Goal: Information Seeking & Learning: Learn about a topic

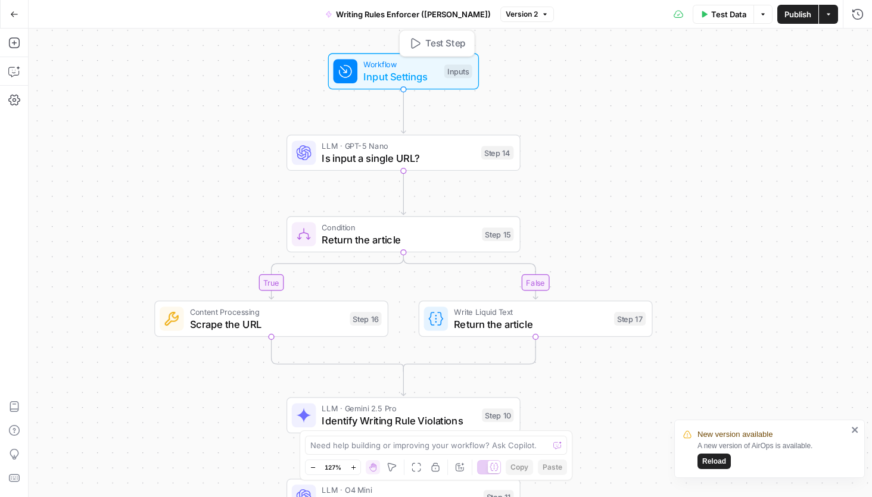
click at [413, 77] on span "Input Settings" at bounding box center [400, 76] width 74 height 15
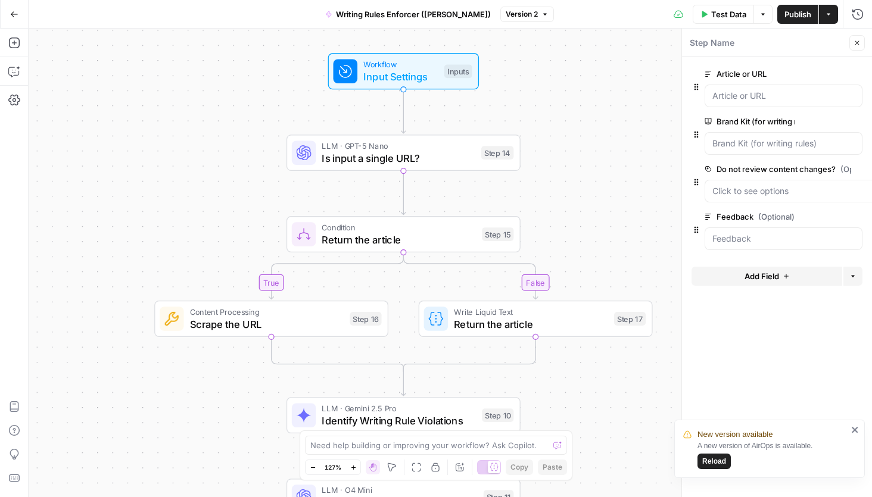
click at [621, 139] on div "true false true false Workflow Input Settings Inputs LLM · GPT-5 Nano Is input …" at bounding box center [451, 263] width 844 height 469
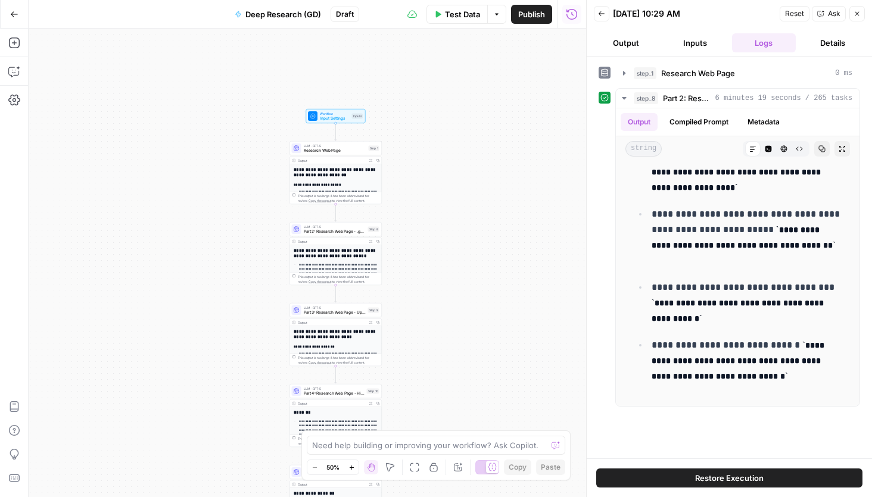
scroll to position [2448, 0]
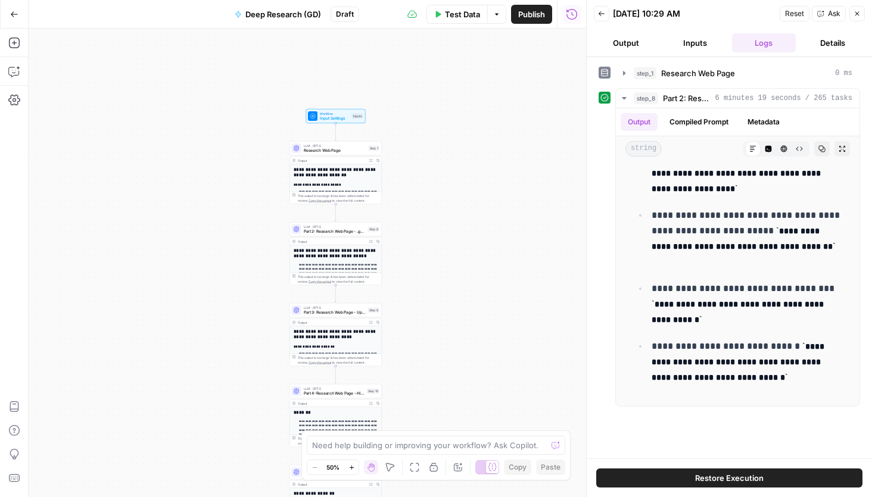
click at [10, 15] on icon "button" at bounding box center [14, 14] width 8 height 8
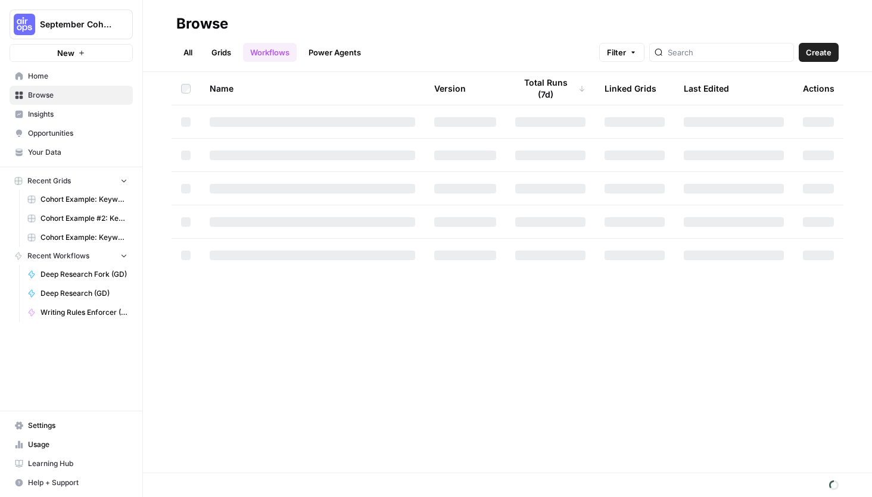
click at [41, 22] on span "September Cohort" at bounding box center [76, 24] width 72 height 12
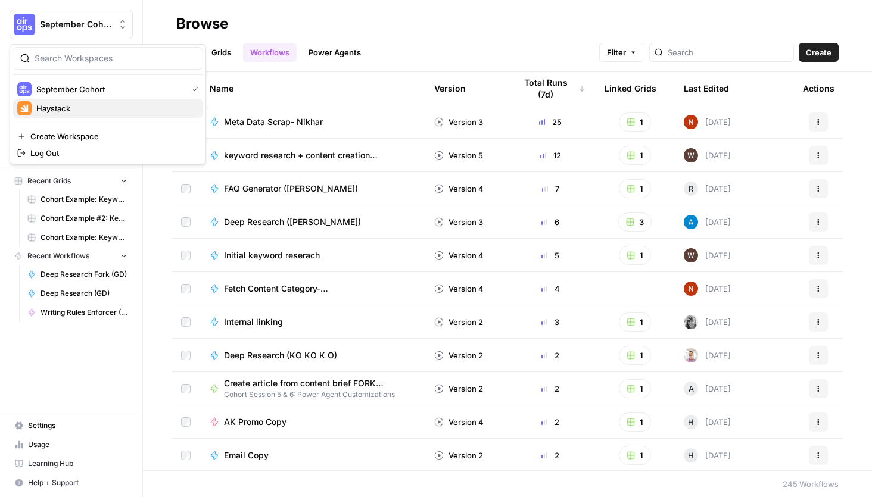
click at [78, 114] on div "Haystack" at bounding box center [107, 108] width 181 height 14
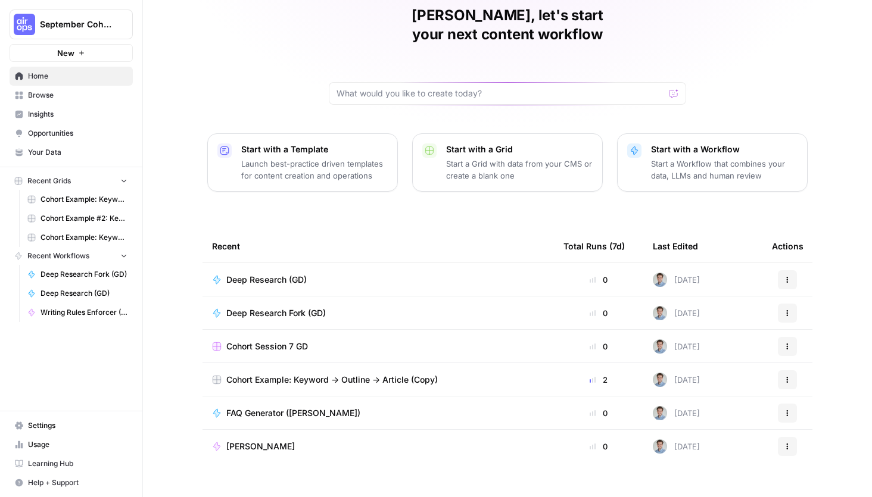
scroll to position [51, 0]
click at [58, 89] on link "Browse" at bounding box center [71, 95] width 123 height 19
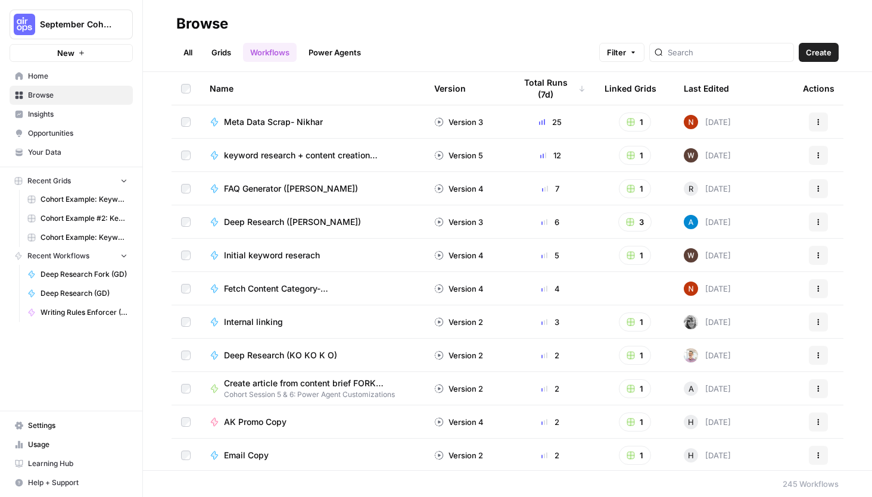
click at [226, 49] on link "Grids" at bounding box center [221, 52] width 34 height 19
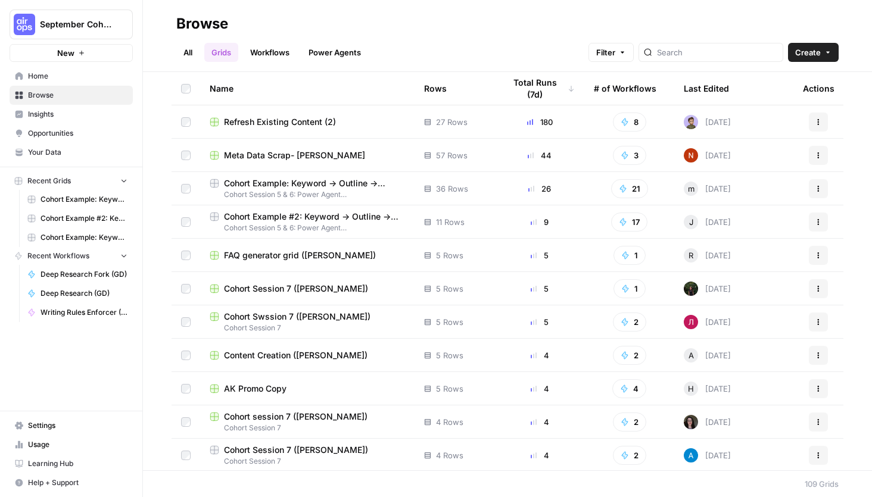
click at [195, 63] on header "Browse All Grids Workflows Power Agents Filter Create" at bounding box center [507, 36] width 729 height 72
click at [188, 51] on link "All" at bounding box center [187, 52] width 23 height 19
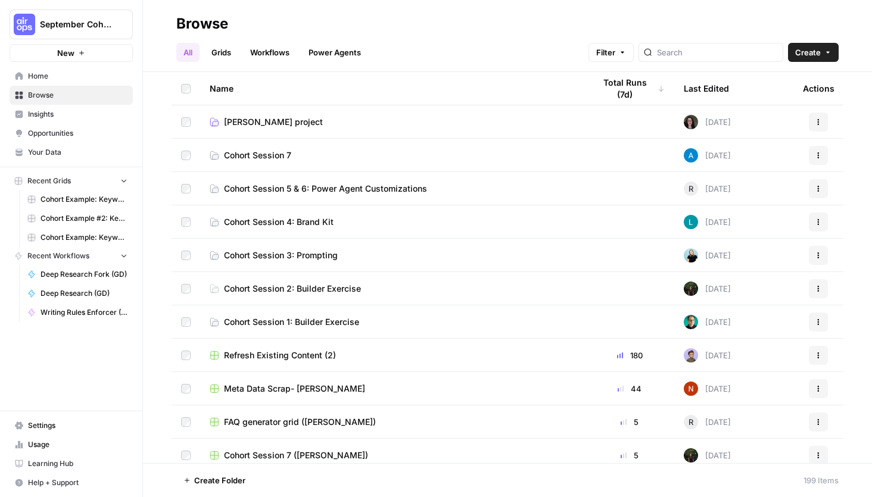
click at [290, 322] on span "Cohort Session 1: Builder Exercise" at bounding box center [291, 322] width 135 height 12
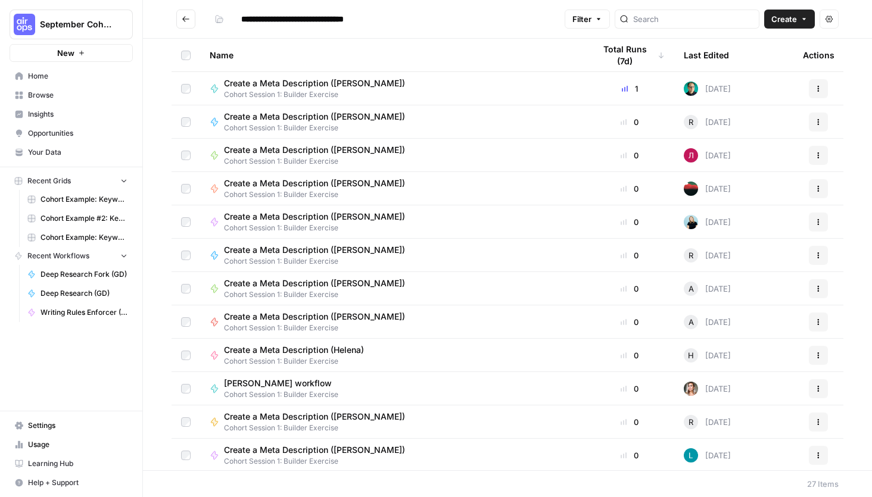
click at [186, 19] on icon "Go back" at bounding box center [185, 18] width 7 height 5
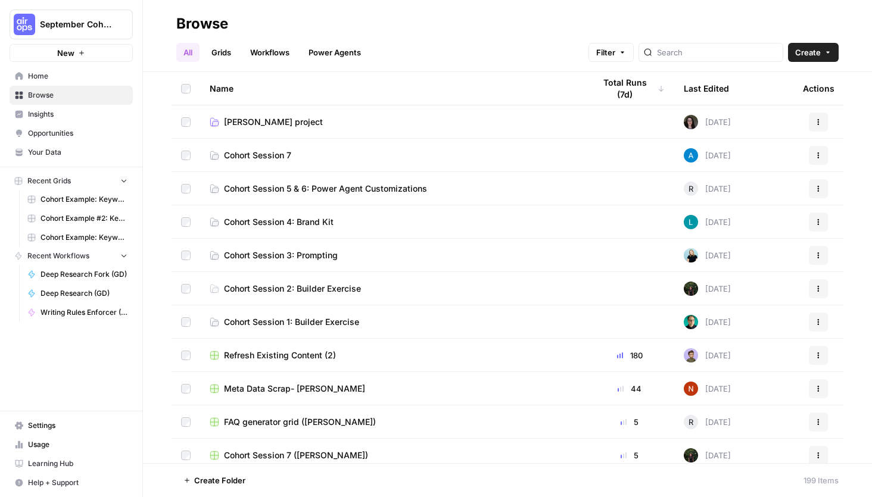
click at [304, 254] on span "Cohort Session 3: Prompting" at bounding box center [281, 256] width 114 height 12
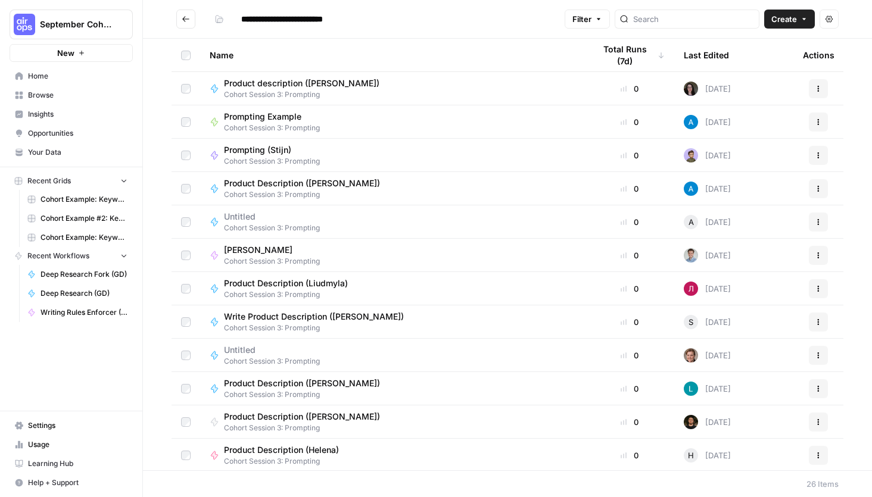
click at [369, 248] on div "George Cohort Session 3: Prompting" at bounding box center [393, 255] width 366 height 23
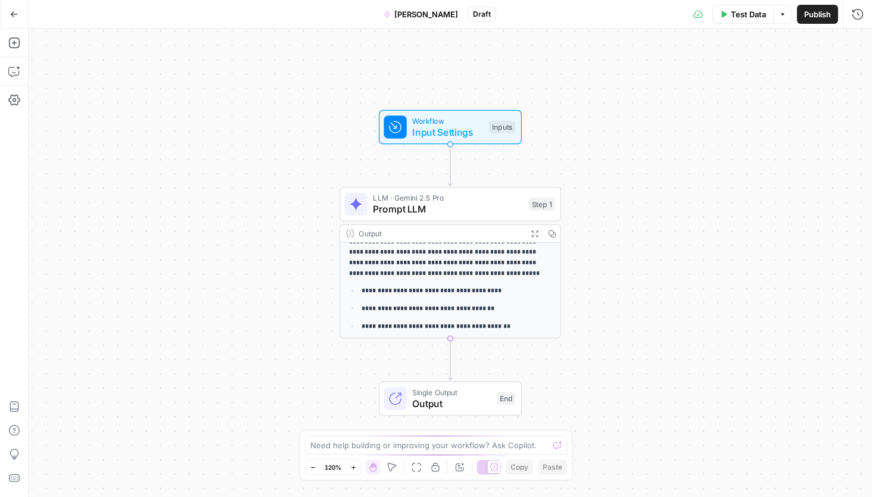
scroll to position [23, 0]
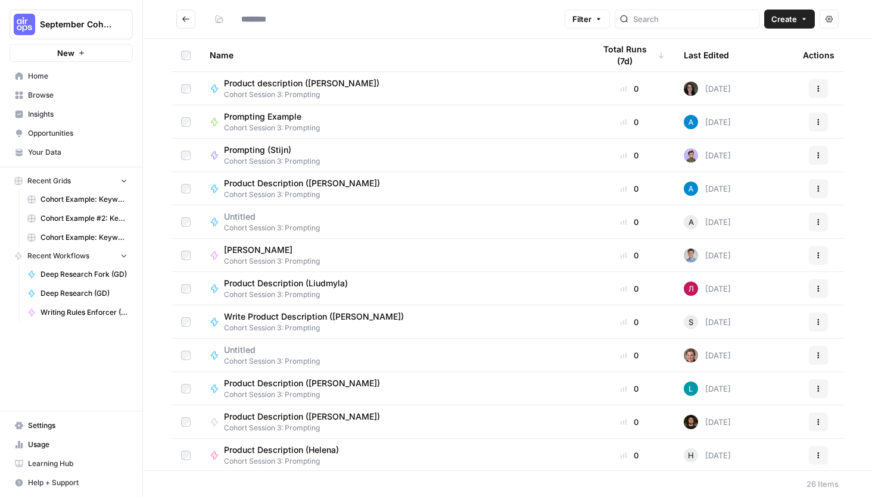
type input "**********"
click at [182, 13] on button "Go back" at bounding box center [185, 19] width 19 height 19
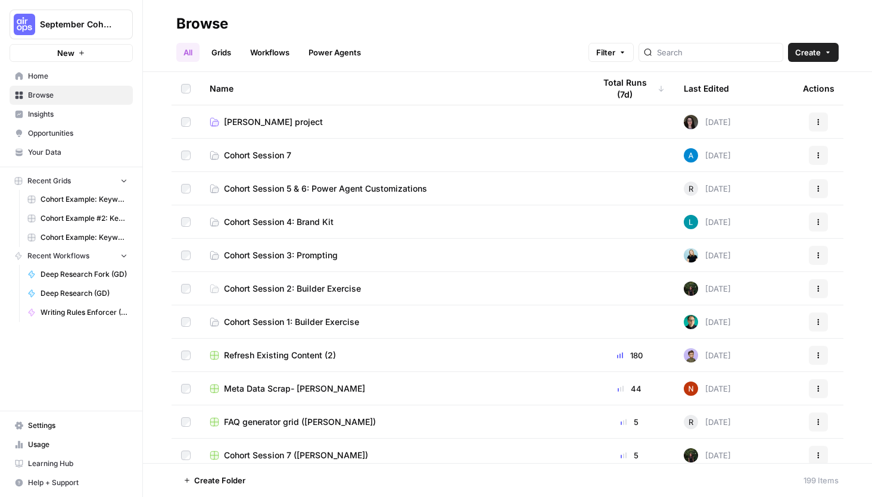
click at [384, 219] on link "Cohort Session 4: Brand Kit" at bounding box center [393, 222] width 366 height 12
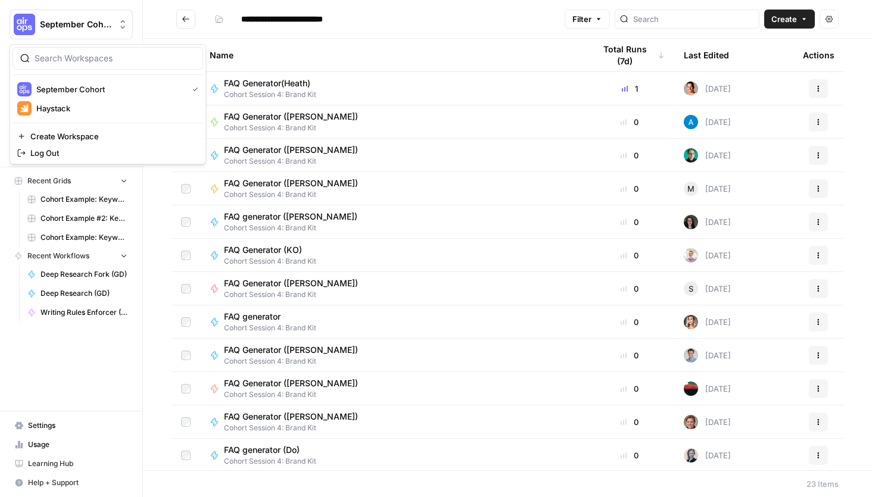
click at [92, 16] on button "September Cohort" at bounding box center [71, 25] width 123 height 30
click at [86, 107] on span "Haystack" at bounding box center [114, 108] width 157 height 12
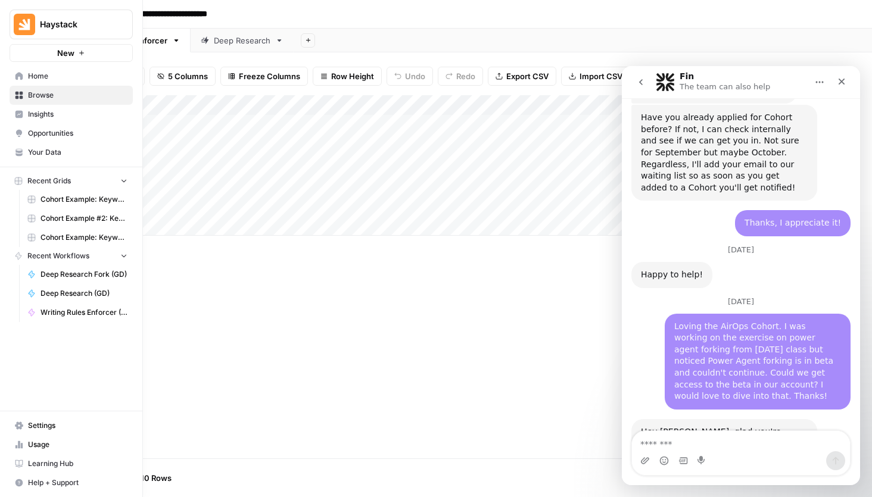
scroll to position [3304, 0]
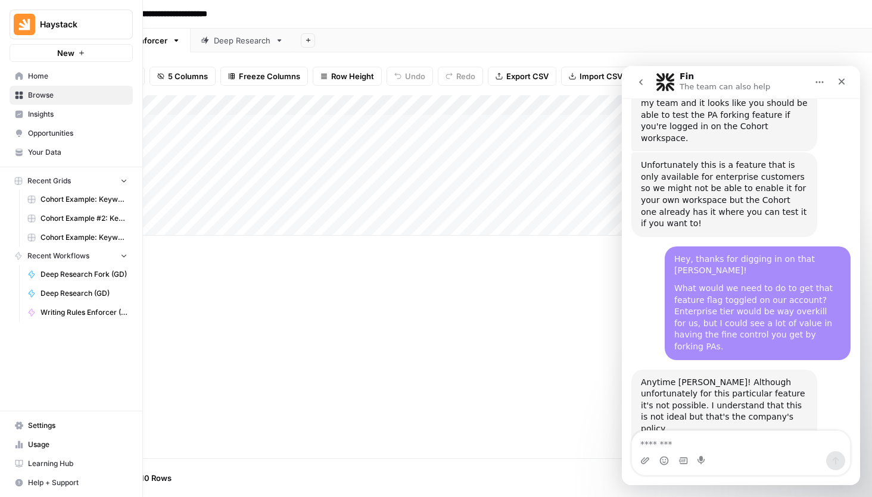
click at [54, 426] on span "Settings" at bounding box center [77, 426] width 99 height 11
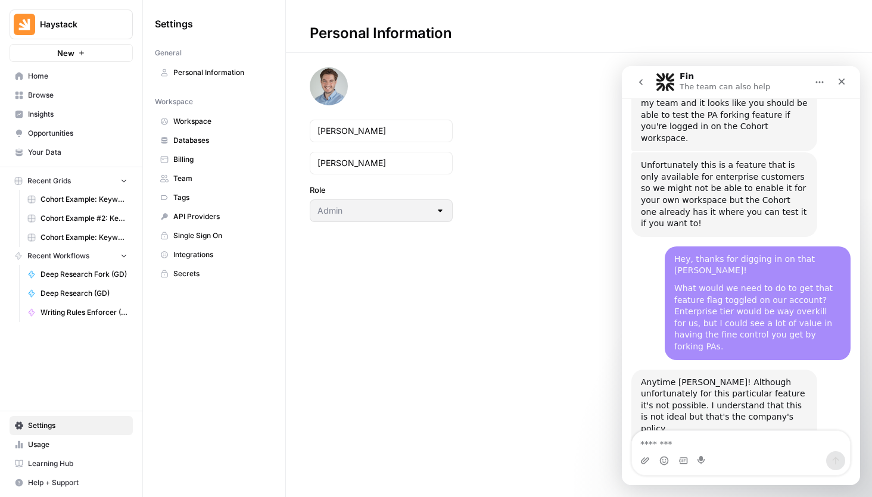
click at [217, 151] on link "Billing" at bounding box center [214, 159] width 119 height 19
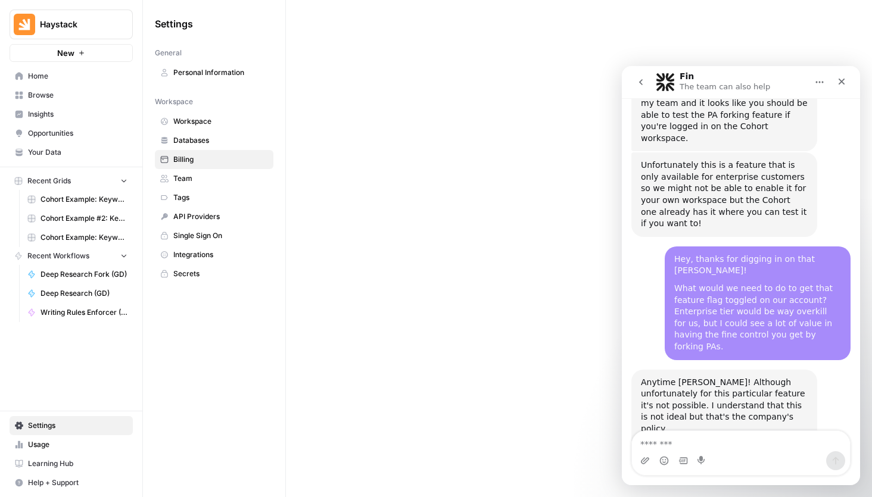
click at [735, 24] on div at bounding box center [579, 248] width 586 height 497
click at [208, 186] on link "Team" at bounding box center [214, 178] width 119 height 19
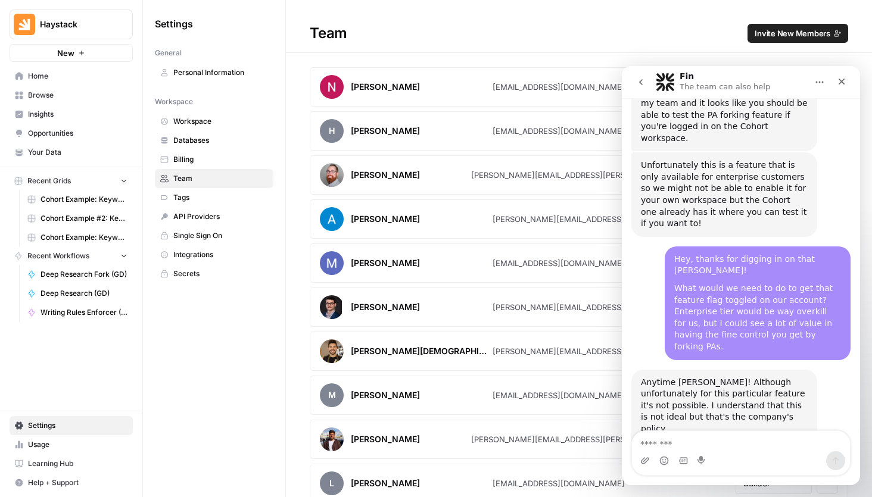
click at [201, 157] on span "Billing" at bounding box center [220, 159] width 95 height 11
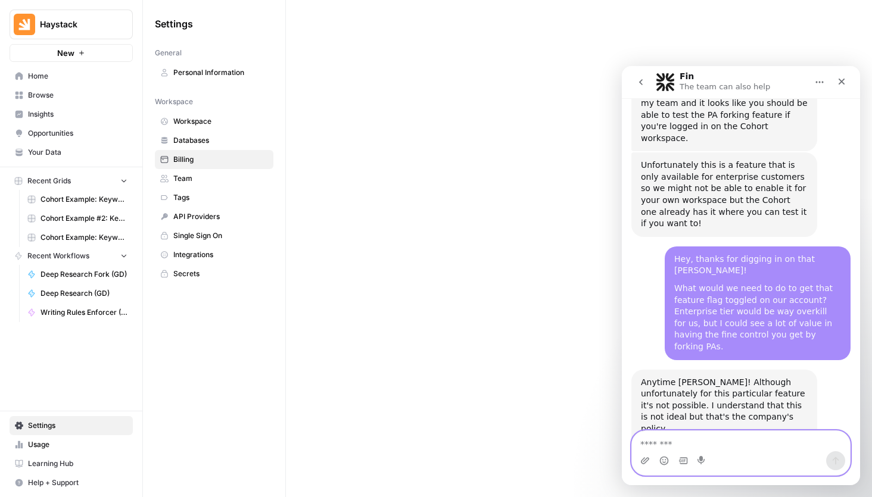
click at [699, 437] on textarea "Message…" at bounding box center [741, 441] width 218 height 20
paste textarea "**********"
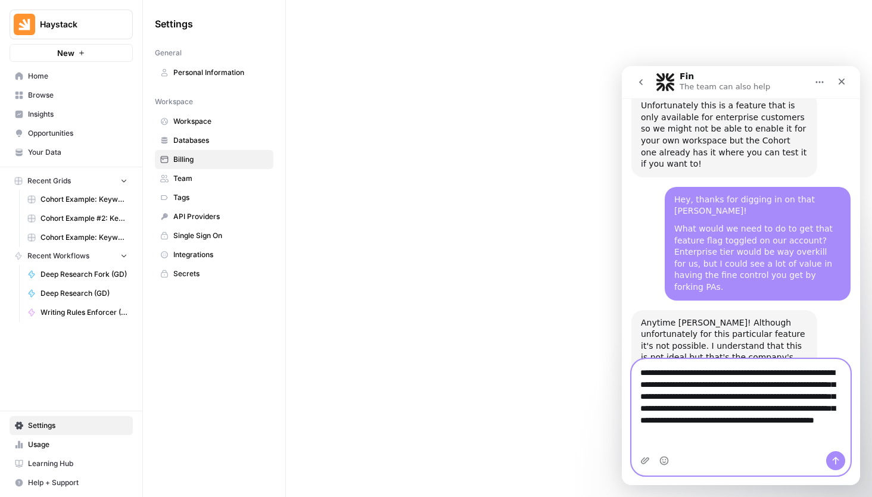
scroll to position [3375, 0]
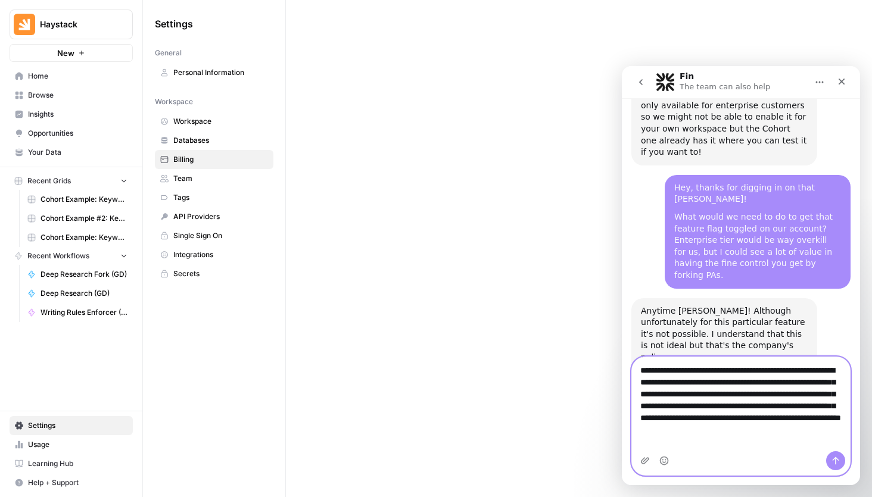
click at [698, 434] on textarea "**********" at bounding box center [741, 403] width 218 height 92
click at [695, 431] on textarea "**********" at bounding box center [741, 403] width 218 height 92
click at [839, 424] on textarea "**********" at bounding box center [741, 403] width 218 height 92
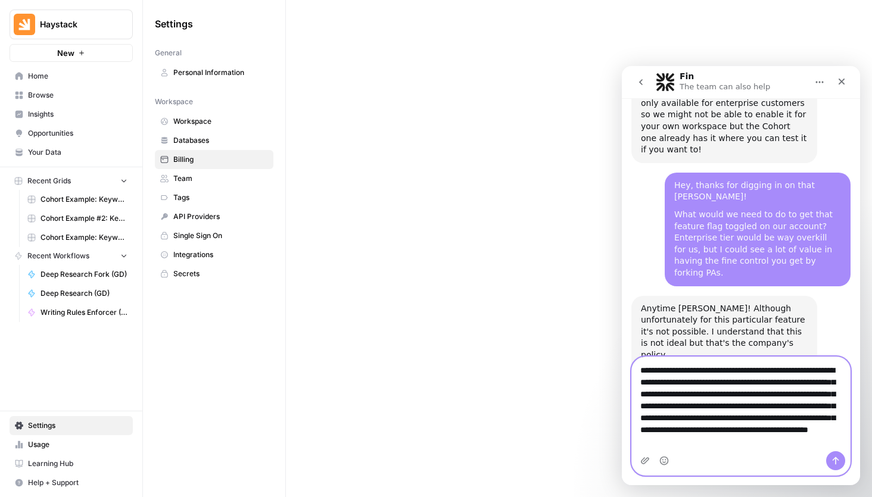
type textarea "**********"
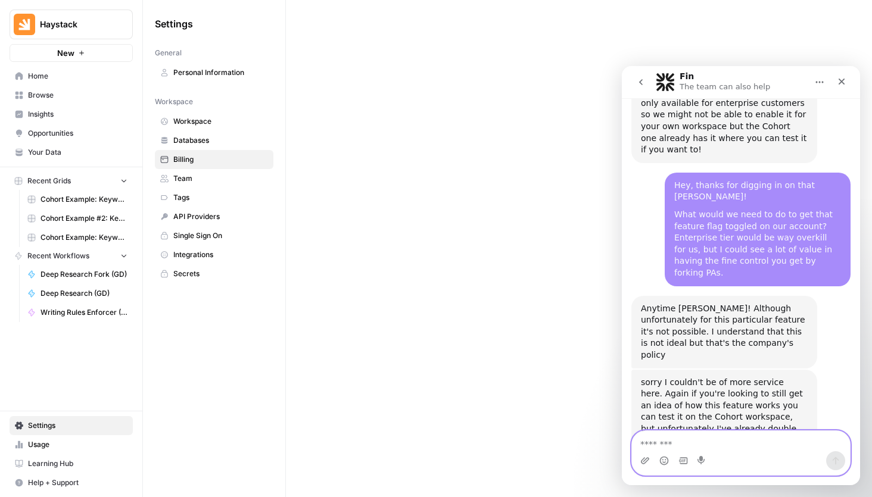
scroll to position [3457, 0]
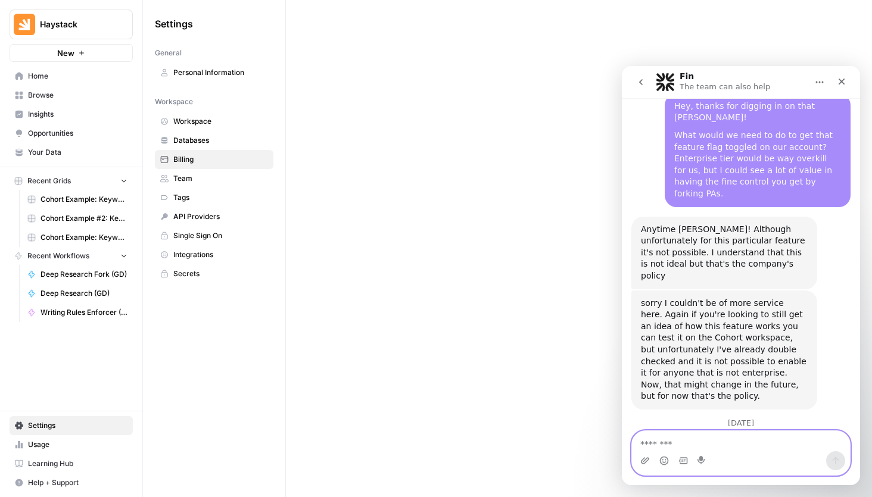
click at [774, 441] on textarea "Message…" at bounding box center [741, 441] width 218 height 20
click at [761, 444] on textarea "Message…" at bounding box center [741, 441] width 218 height 20
click at [509, 345] on div at bounding box center [579, 248] width 586 height 497
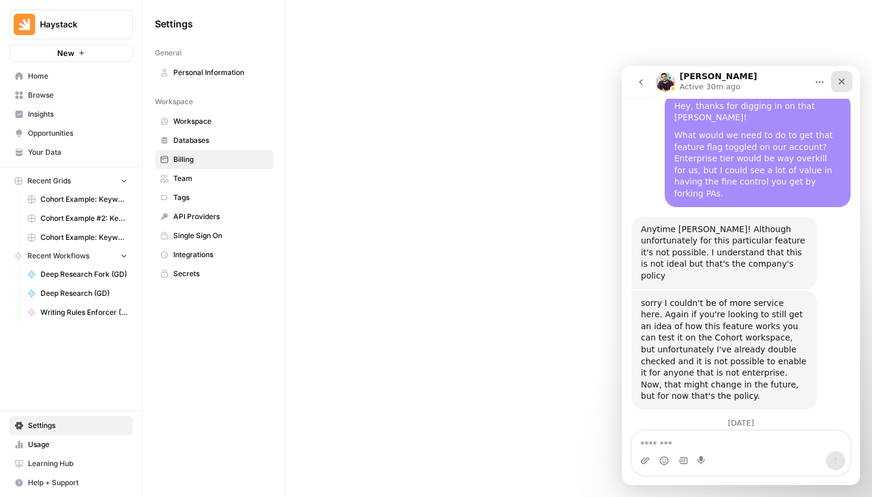
click at [846, 83] on icon "Close" at bounding box center [842, 82] width 10 height 10
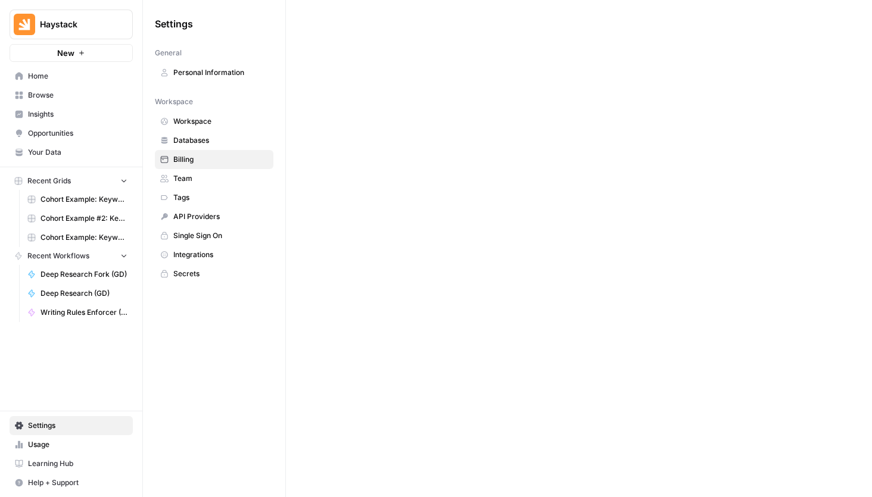
scroll to position [0, 0]
click at [52, 83] on link "Home" at bounding box center [71, 76] width 123 height 19
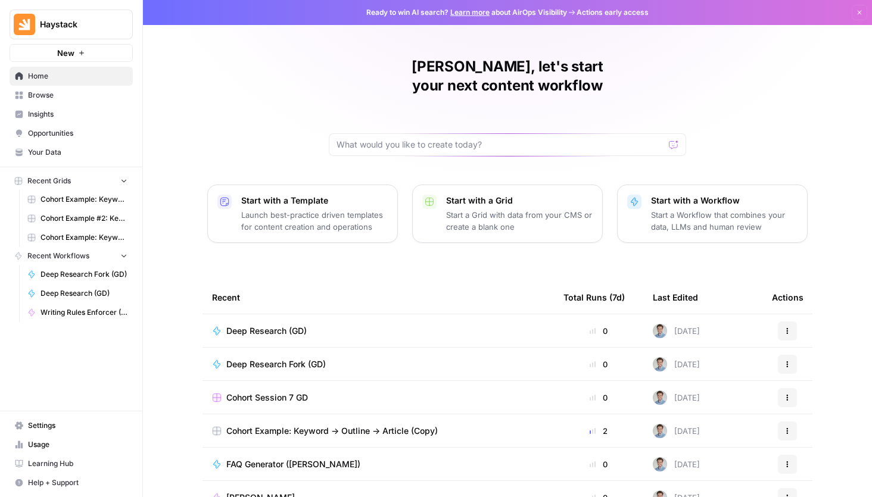
click at [61, 118] on span "Insights" at bounding box center [77, 114] width 99 height 11
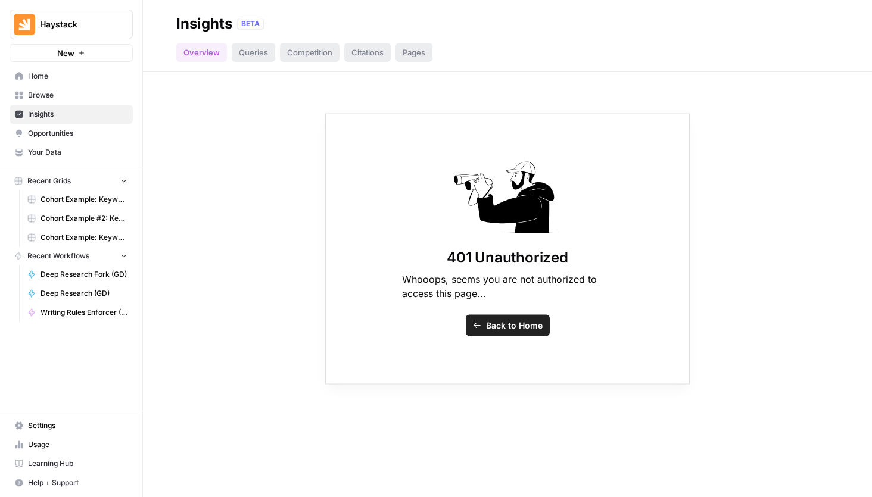
click at [61, 99] on span "Browse" at bounding box center [77, 95] width 99 height 11
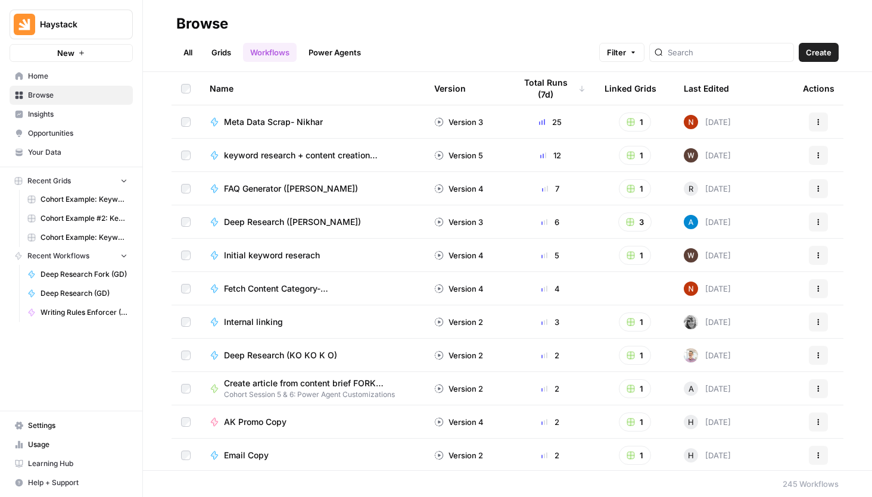
click at [89, 18] on button "Haystack" at bounding box center [71, 25] width 123 height 30
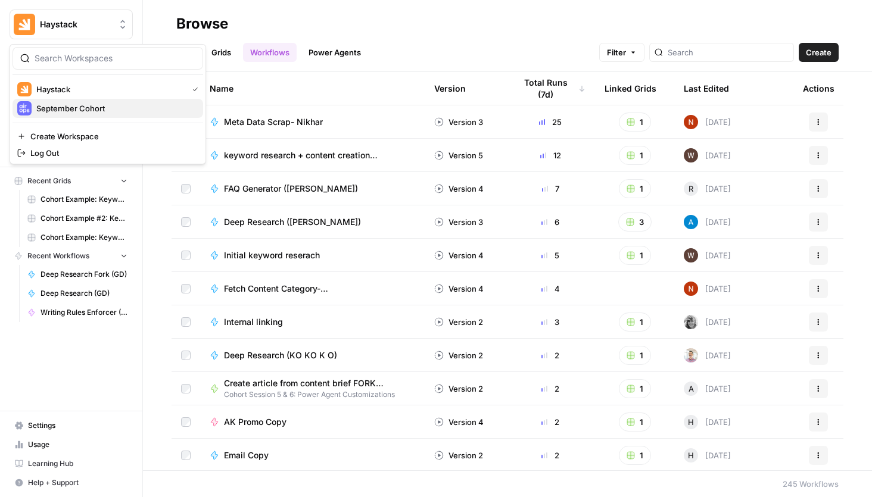
click at [68, 105] on span "September Cohort" at bounding box center [114, 108] width 157 height 12
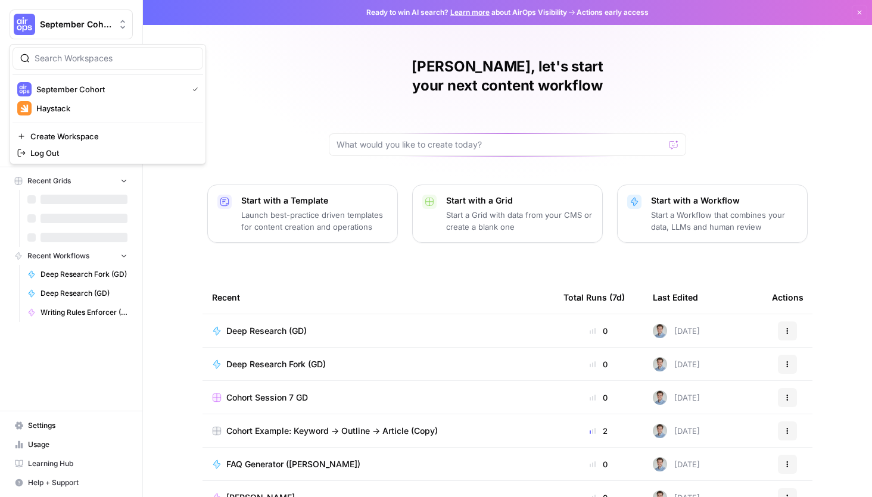
click at [78, 24] on span "September Cohort" at bounding box center [76, 24] width 72 height 12
click at [67, 108] on span "Haystack" at bounding box center [114, 108] width 157 height 12
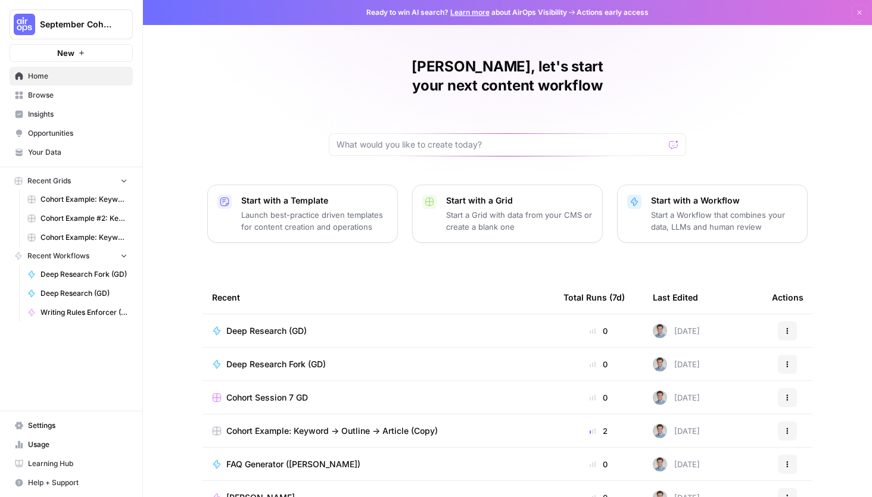
click at [77, 89] on link "Browse" at bounding box center [71, 95] width 123 height 19
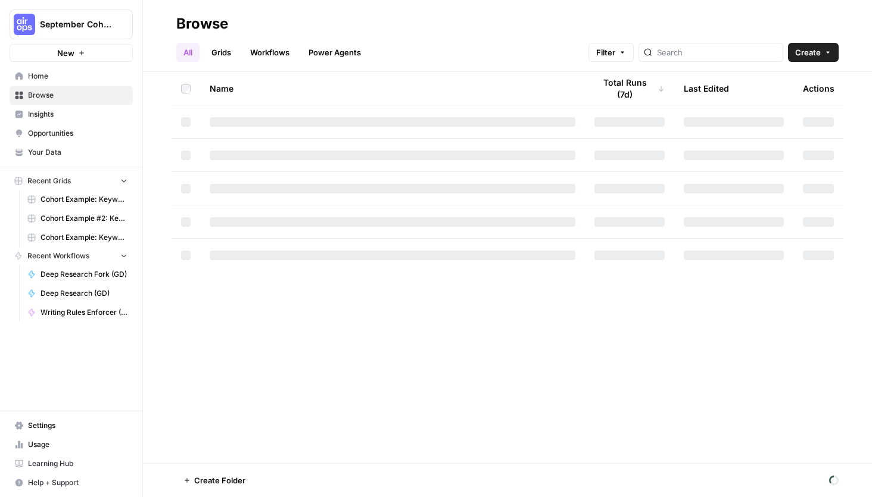
click at [335, 49] on link "Power Agents" at bounding box center [334, 52] width 67 height 19
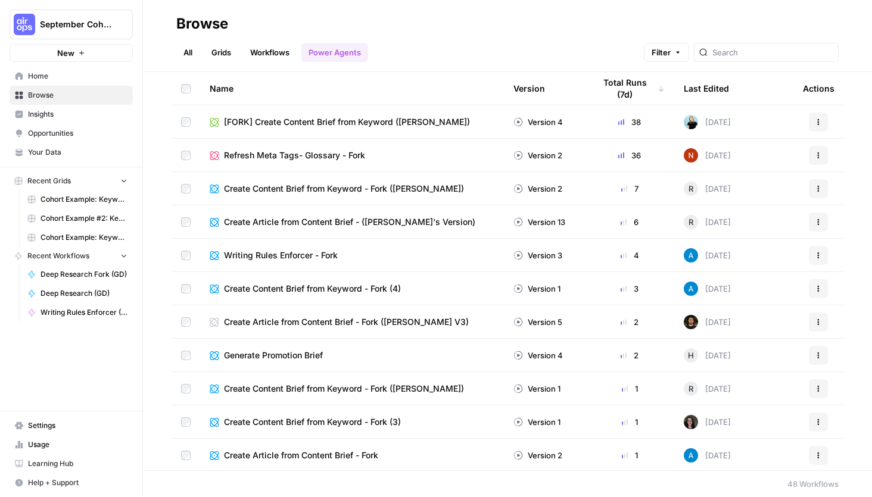
click at [363, 120] on span "[FORK] Create Content Brief from Keyword (Andrea)" at bounding box center [347, 122] width 246 height 12
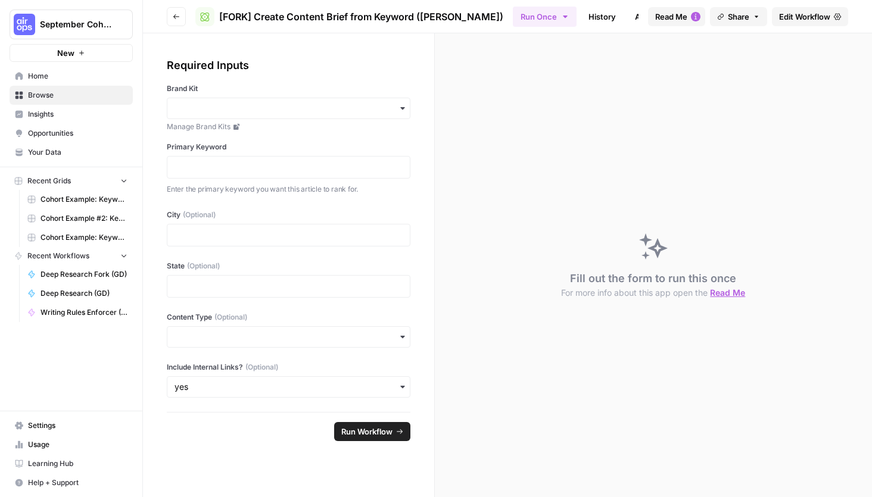
click at [824, 17] on span "Edit Workflow" at bounding box center [804, 17] width 51 height 12
click at [172, 15] on button "Go back" at bounding box center [176, 16] width 19 height 19
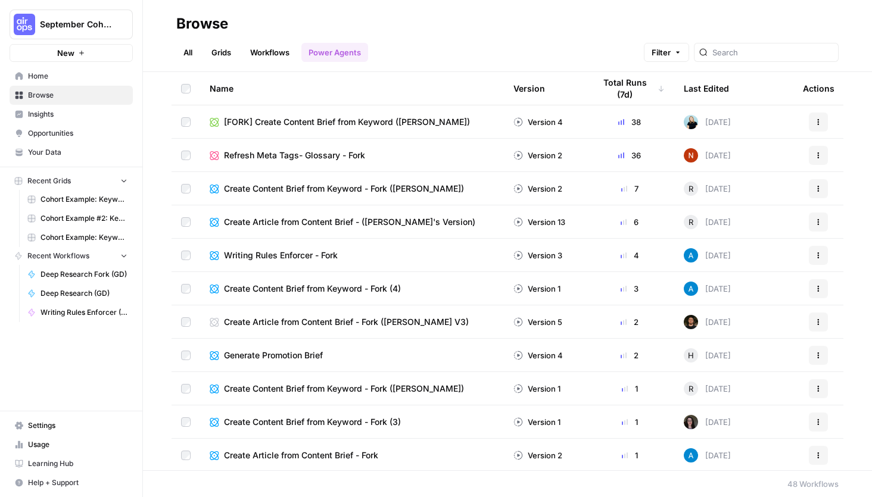
click at [748, 42] on div "All Grids Workflows Power Agents Filter" at bounding box center [507, 47] width 663 height 29
click at [744, 47] on input "search" at bounding box center [773, 52] width 121 height 12
type input "gd"
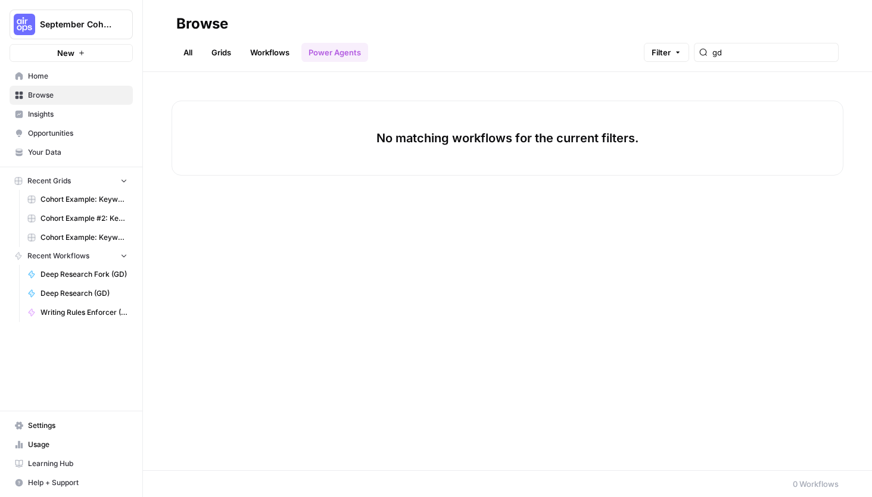
click at [261, 54] on link "Workflows" at bounding box center [270, 52] width 54 height 19
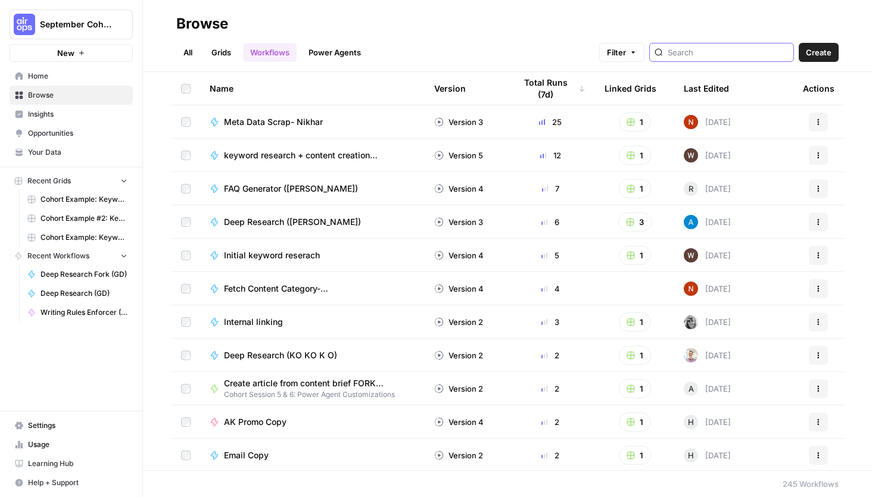
click at [697, 51] on input "search" at bounding box center [728, 52] width 121 height 12
type input "gd"
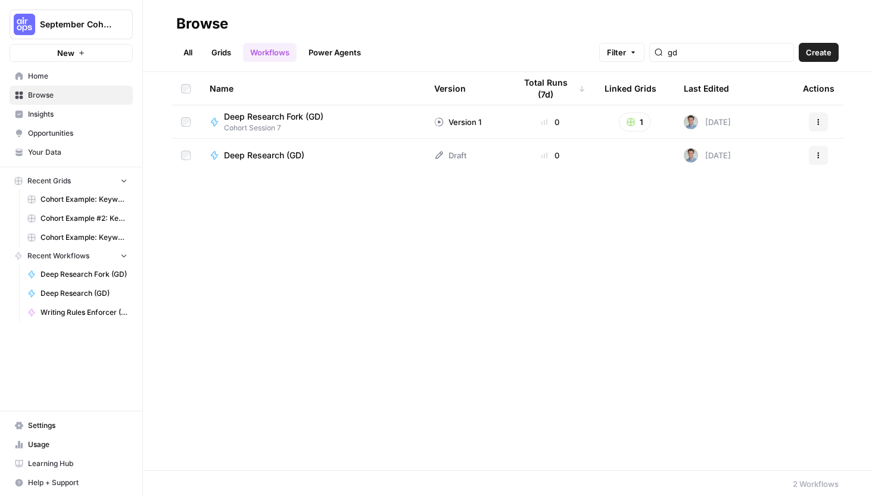
click at [228, 51] on link "Grids" at bounding box center [221, 52] width 34 height 19
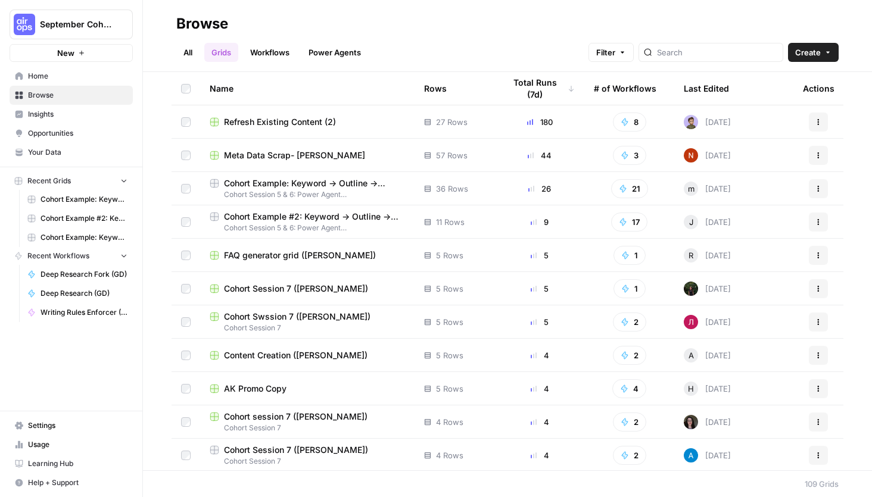
click at [310, 220] on span "Cohort Example #2: Keyword -> Outline -> Article (Hibaaq A)" at bounding box center [314, 217] width 181 height 12
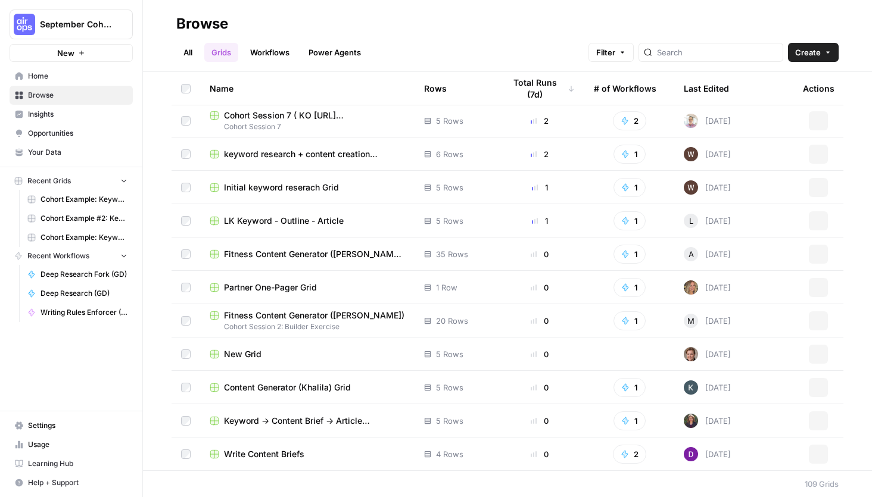
scroll to position [545, 0]
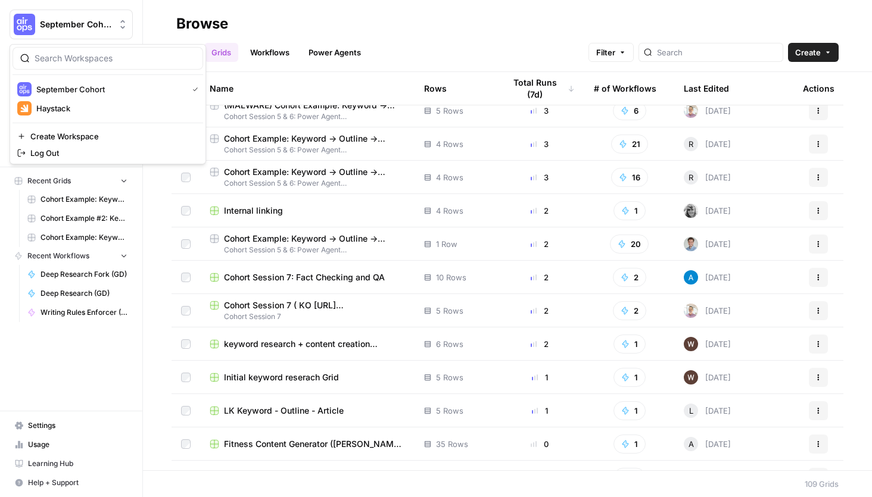
click at [103, 21] on span "September Cohort" at bounding box center [76, 24] width 72 height 12
click at [97, 113] on span "Haystack" at bounding box center [114, 108] width 157 height 12
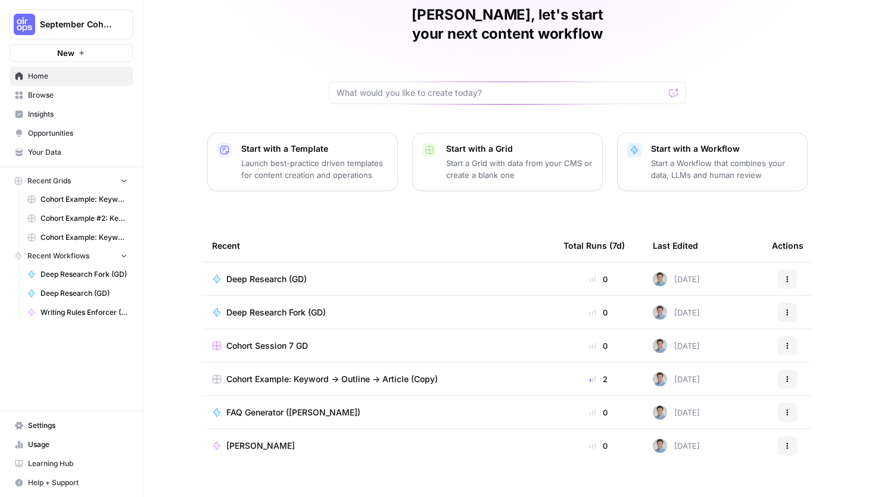
scroll to position [51, 0]
click at [56, 93] on span "Browse" at bounding box center [77, 95] width 99 height 11
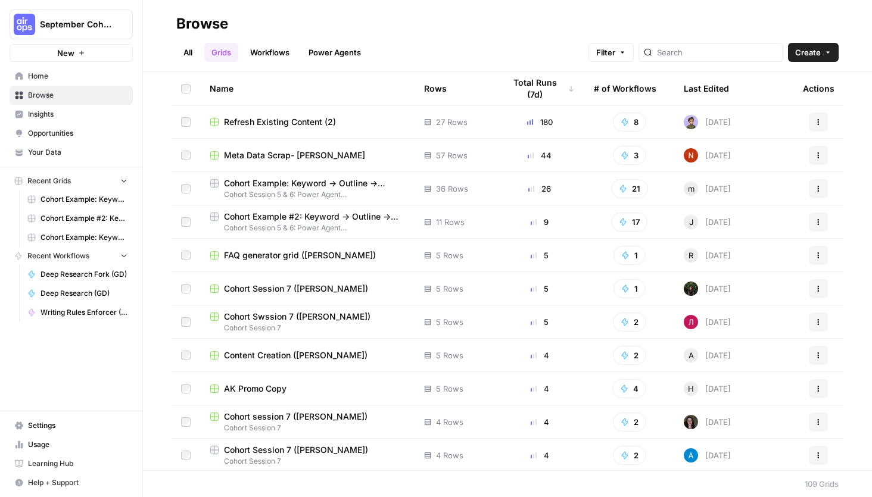
click at [288, 120] on span "Refresh Existing Content (2)" at bounding box center [280, 122] width 112 height 12
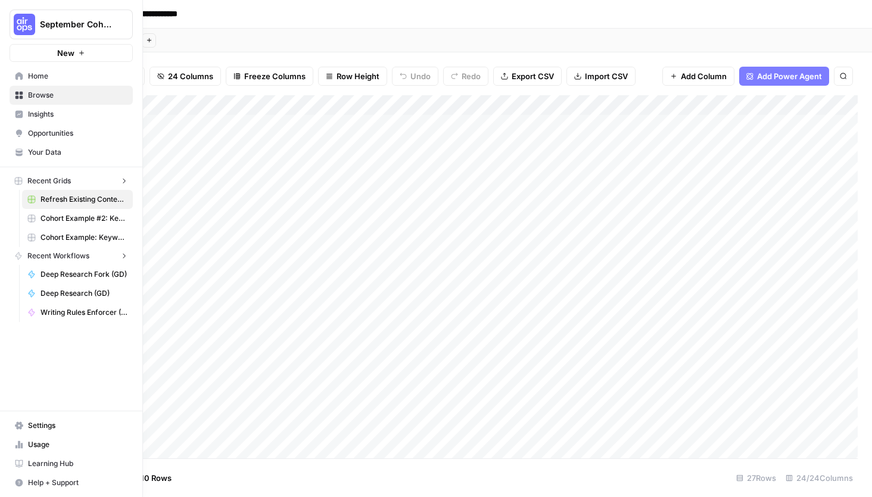
click at [19, 16] on img "Workspace: September Cohort" at bounding box center [24, 24] width 21 height 21
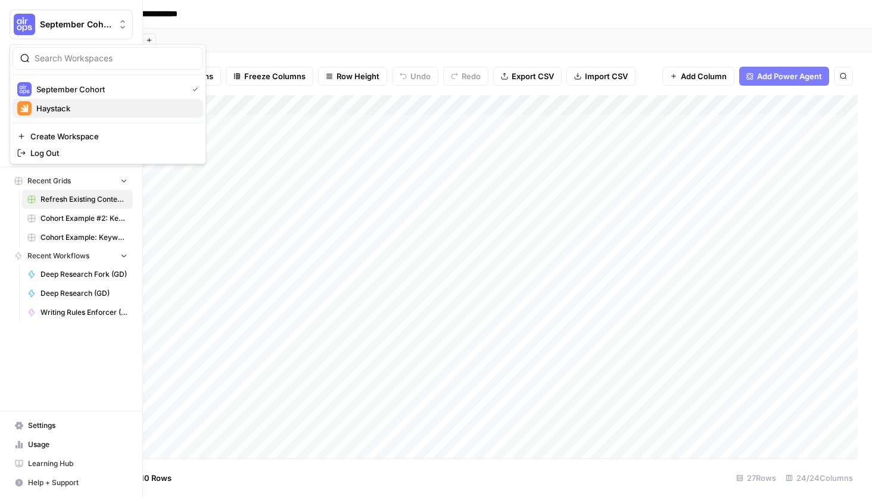
click at [80, 103] on span "Haystack" at bounding box center [114, 108] width 157 height 12
